Goal: Information Seeking & Learning: Learn about a topic

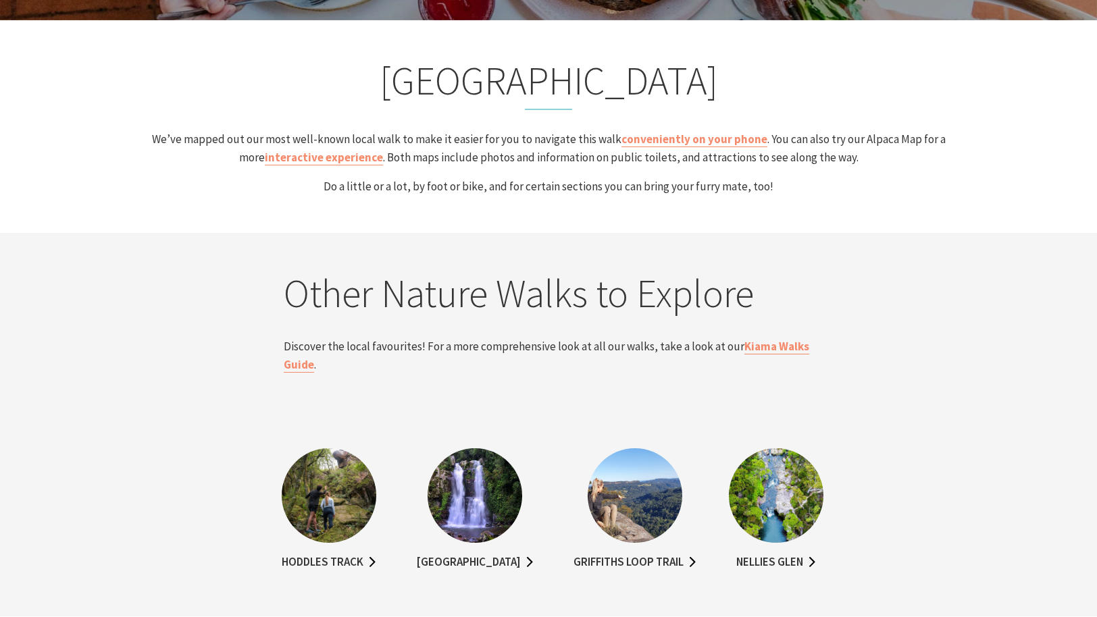
scroll to position [2604, 0]
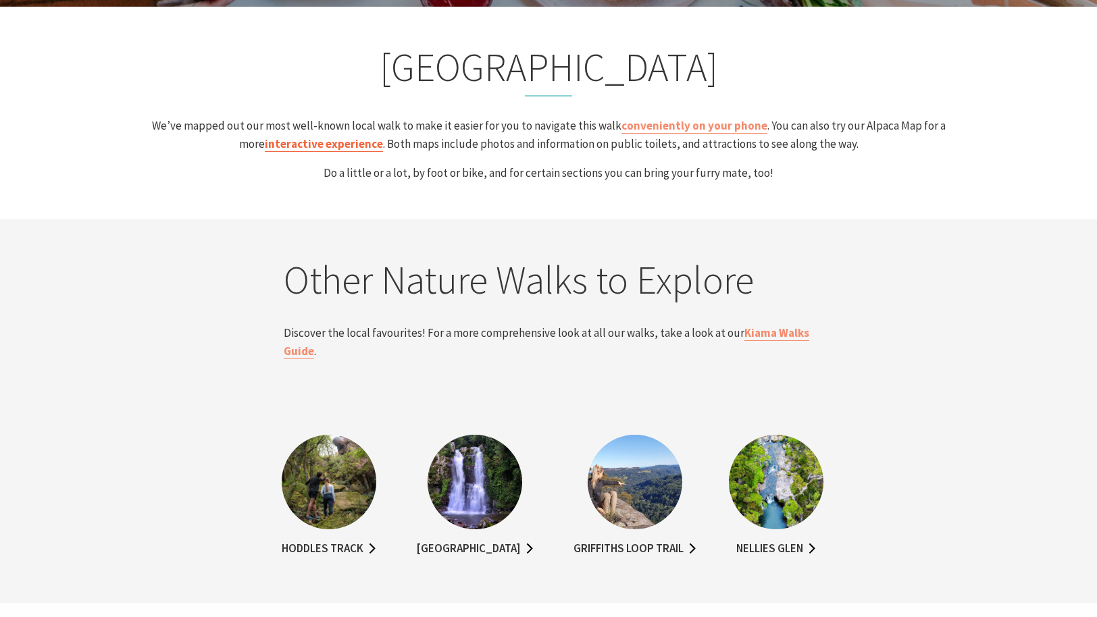
click at [332, 141] on link "interactive experience" at bounding box center [324, 144] width 118 height 16
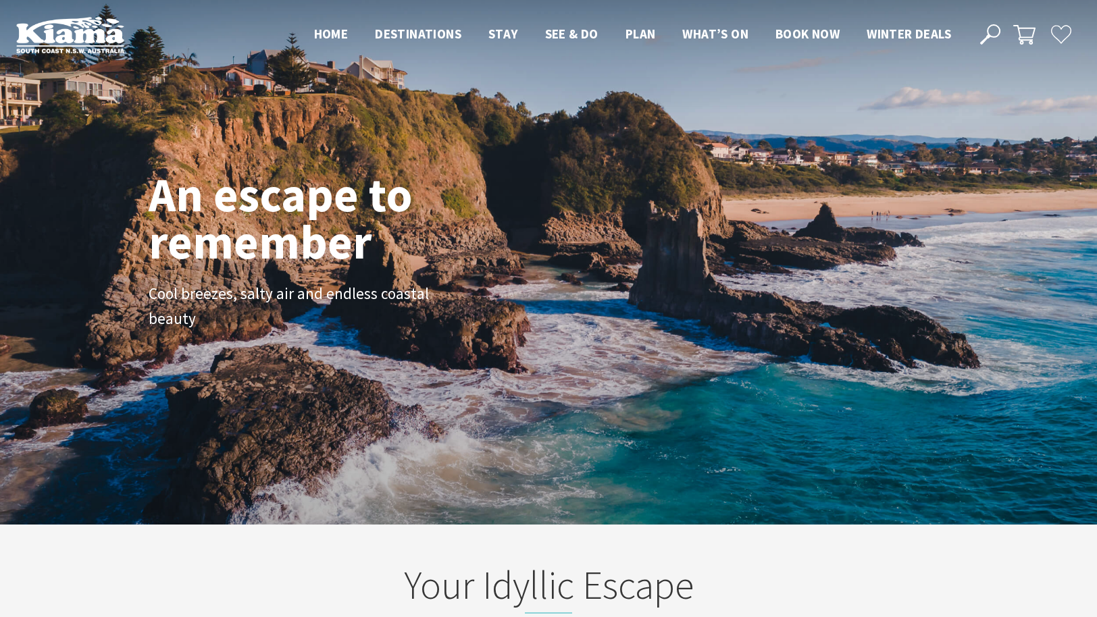
scroll to position [222, 1107]
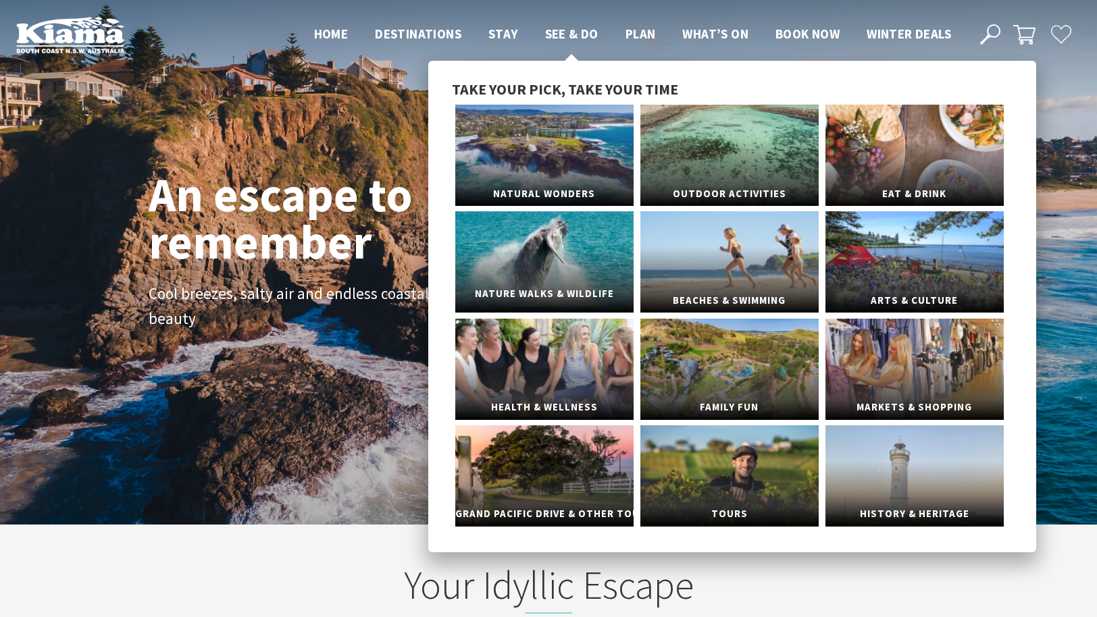
click at [571, 265] on link "Nature Walks & Wildlife" at bounding box center [544, 261] width 178 height 101
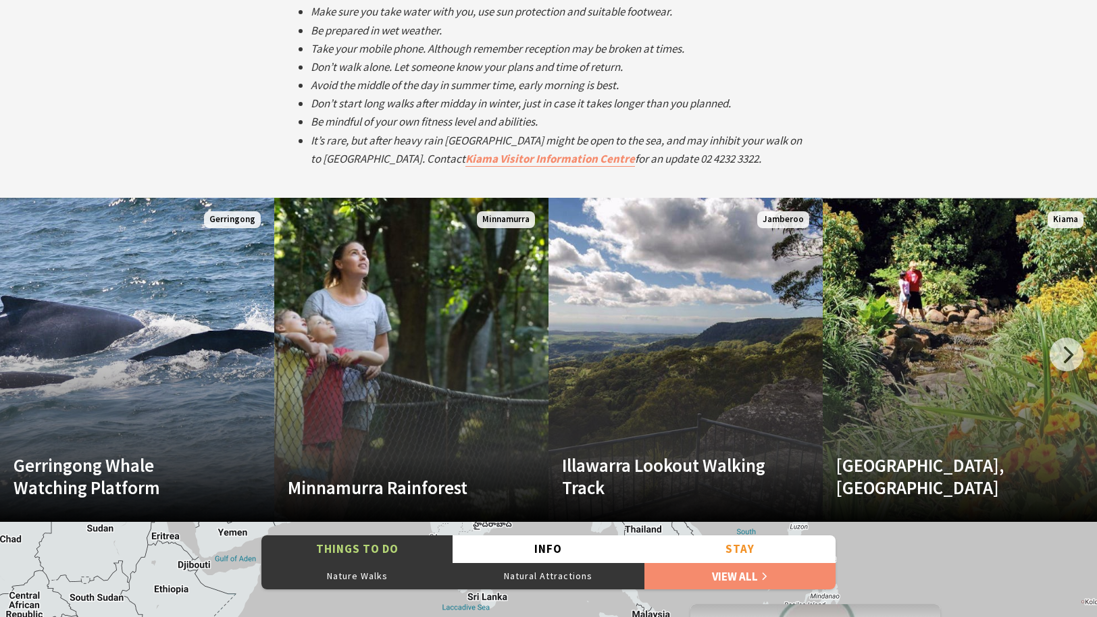
scroll to position [2474, 0]
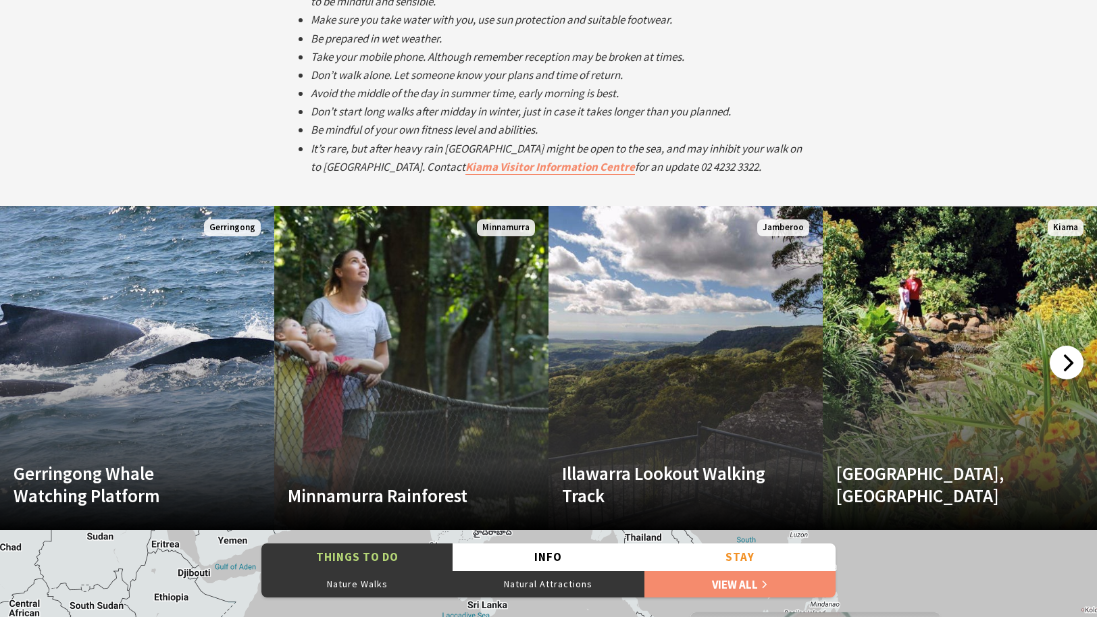
click at [1068, 361] on div at bounding box center [1066, 363] width 34 height 34
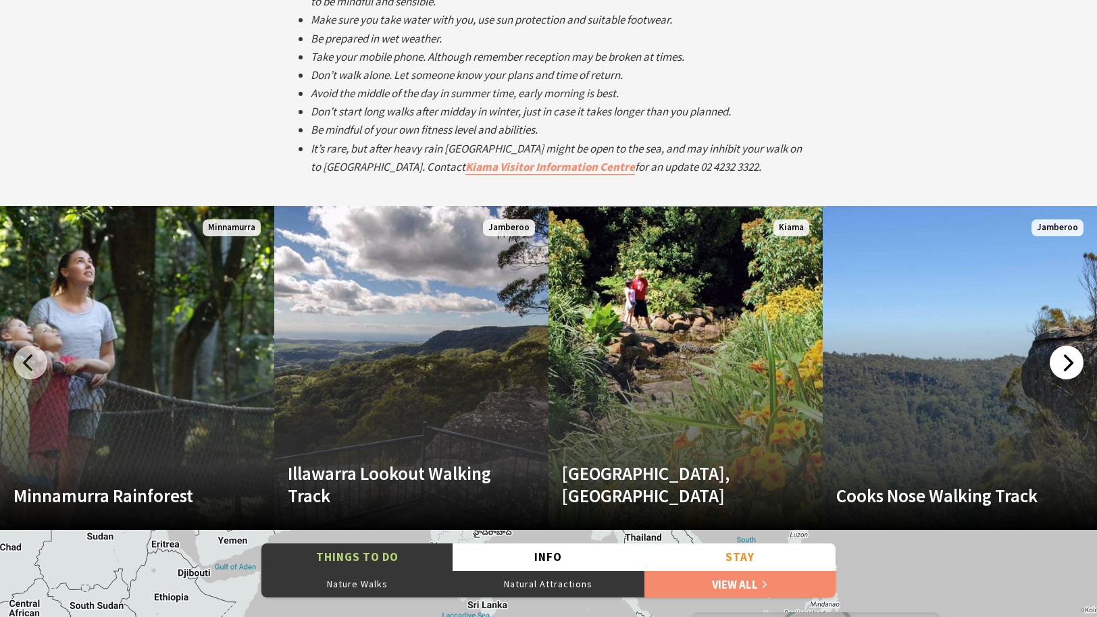
click at [1068, 361] on div at bounding box center [1066, 363] width 34 height 34
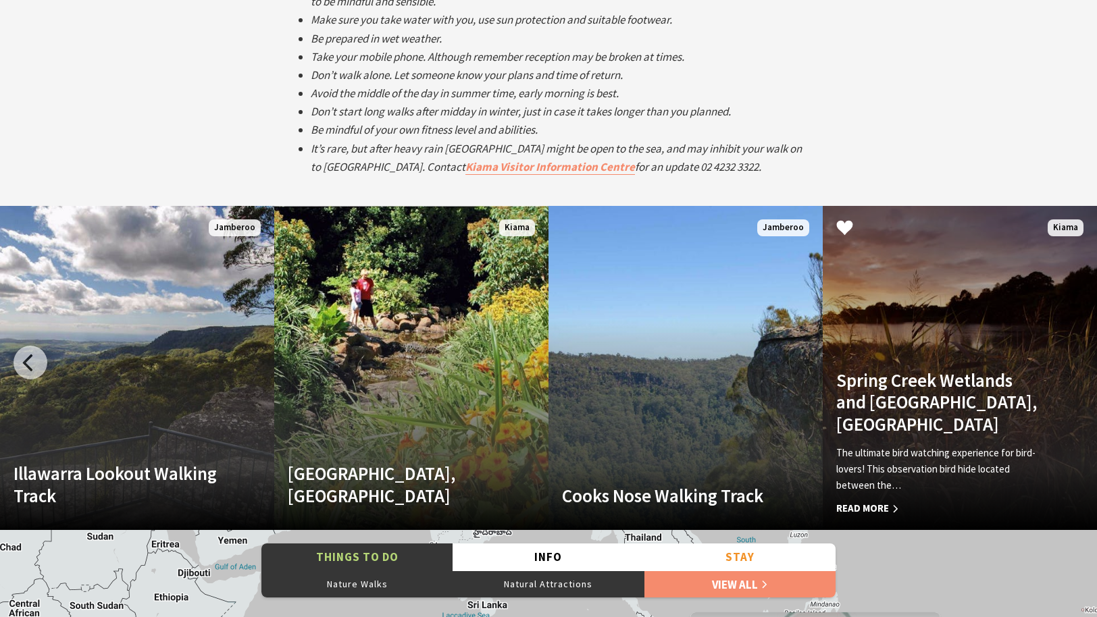
click at [1068, 361] on link "Spring Creek Wetlands and Bird Hide, Kiama The ultimate bird watching experienc…" at bounding box center [959, 368] width 274 height 324
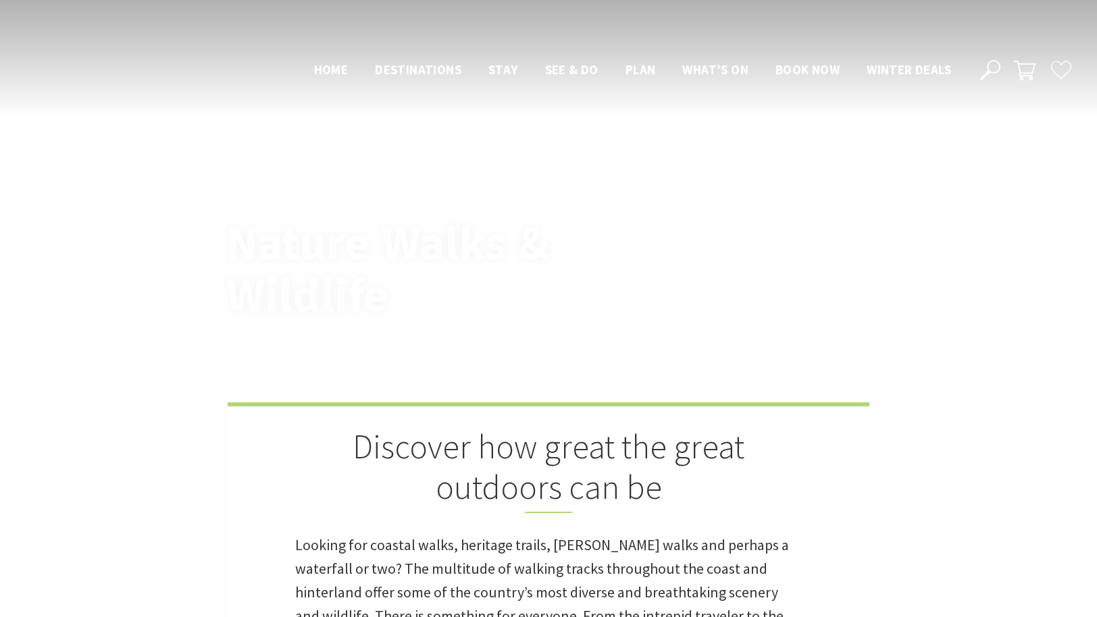
scroll to position [2474, 0]
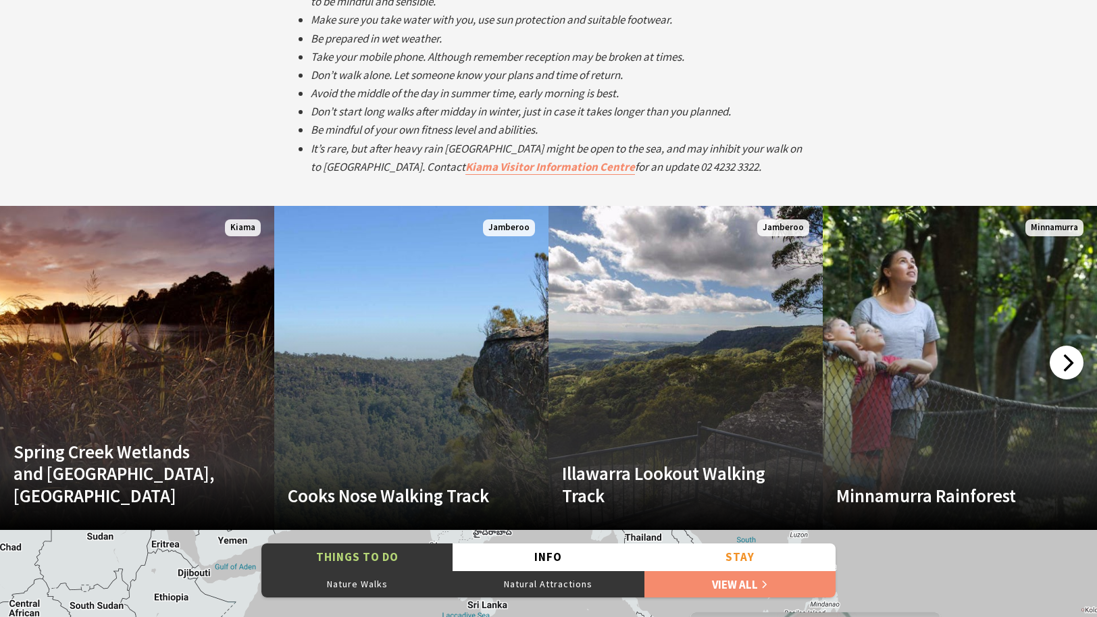
click at [1069, 359] on div at bounding box center [1066, 363] width 34 height 34
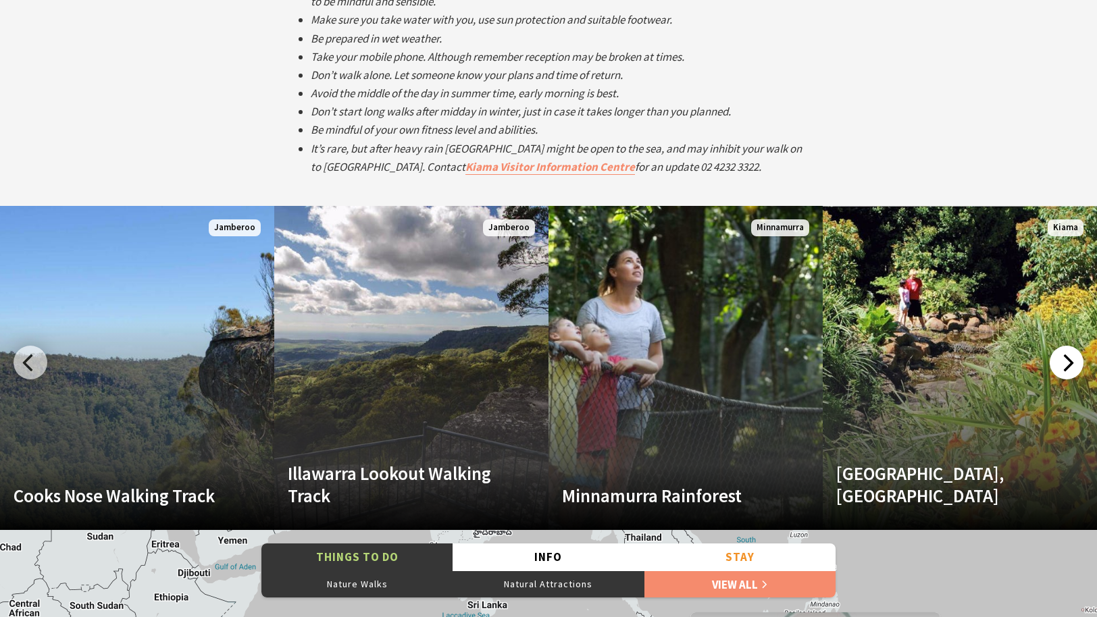
click at [1069, 359] on div at bounding box center [1066, 363] width 34 height 34
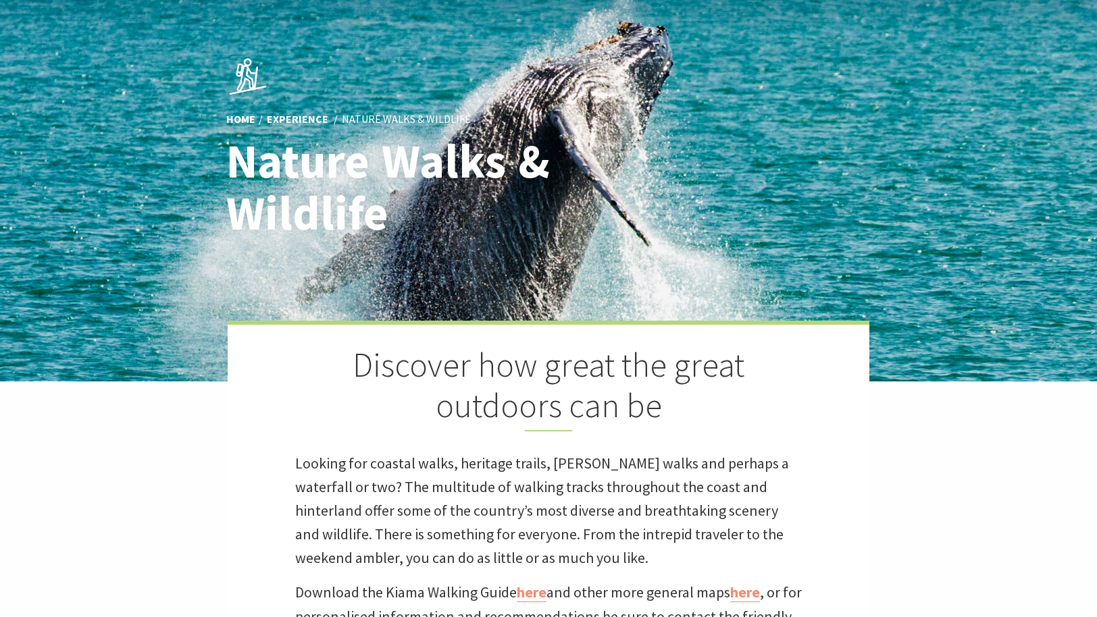
scroll to position [30, 0]
